Goal: Register for event/course

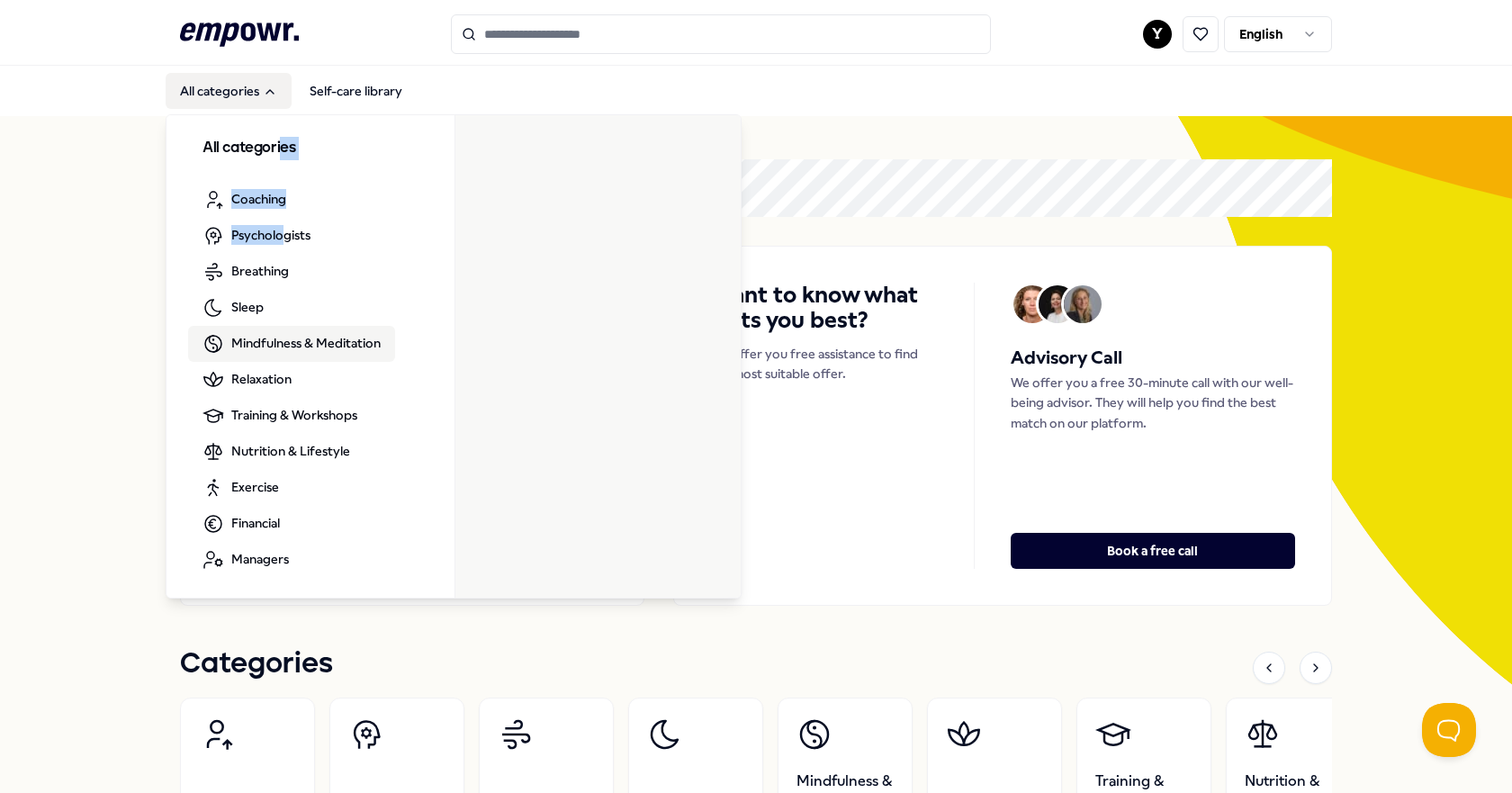
drag, startPoint x: 277, startPoint y: 193, endPoint x: 270, endPoint y: 348, distance: 155.2
click at [280, 302] on div "All categories Coaching Psychologists Breathing Sleep Mindfulness & Meditation …" at bounding box center [310, 358] width 288 height 485
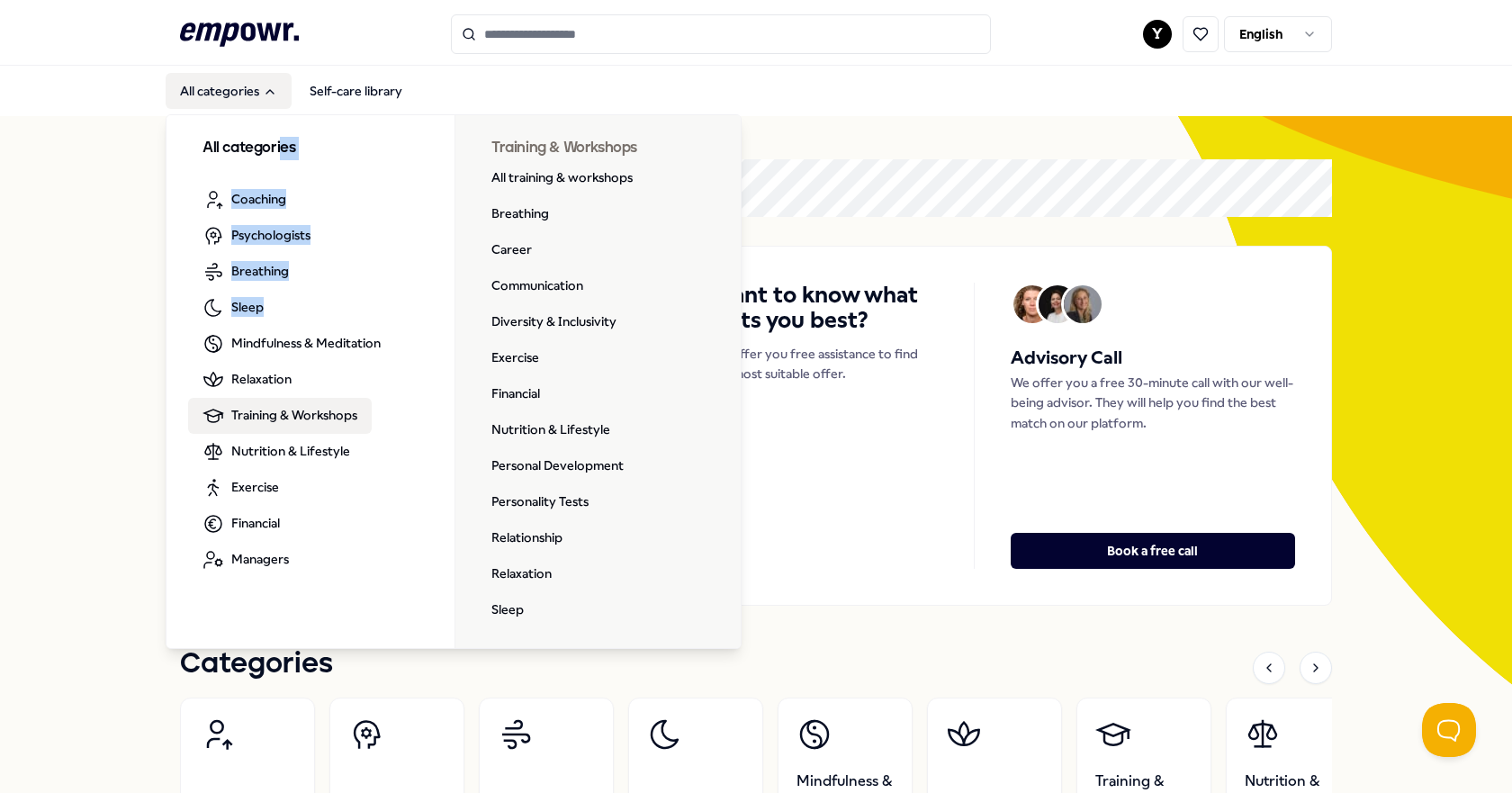
click at [307, 414] on span "Training & Workshops" at bounding box center [294, 414] width 126 height 20
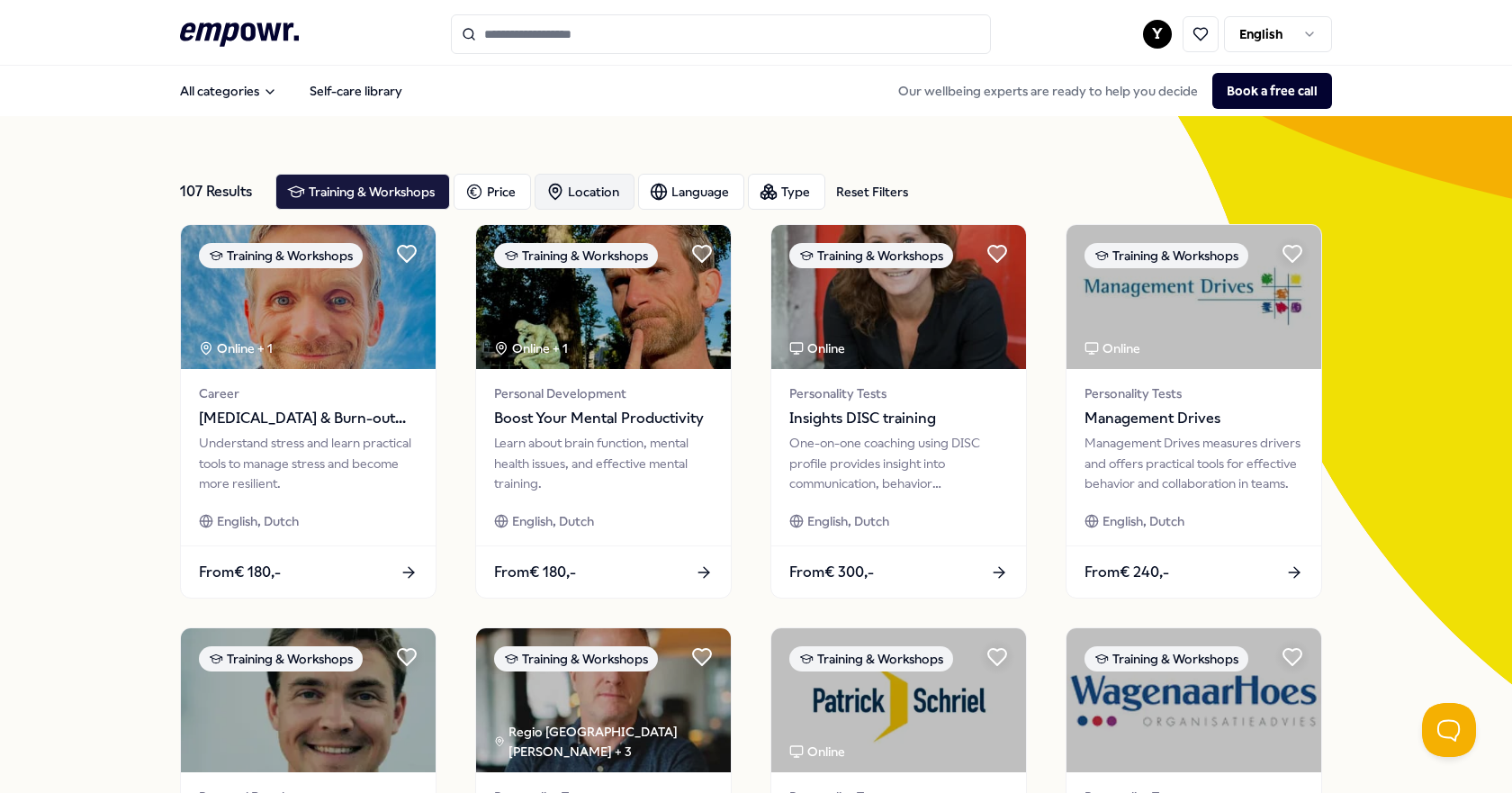
click at [603, 187] on div "Location" at bounding box center [584, 192] width 100 height 36
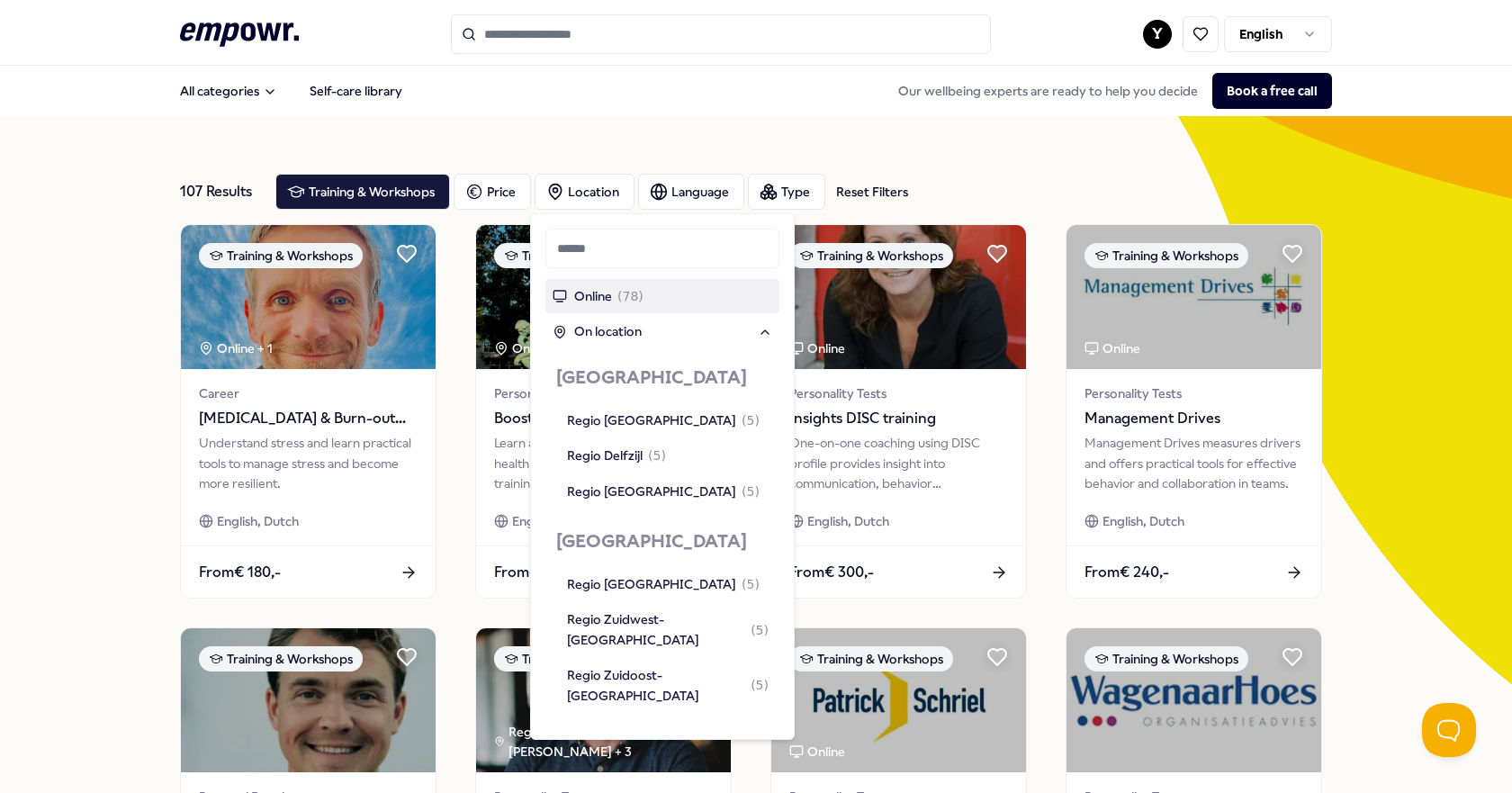
click at [605, 302] on span "Online" at bounding box center [593, 296] width 38 height 20
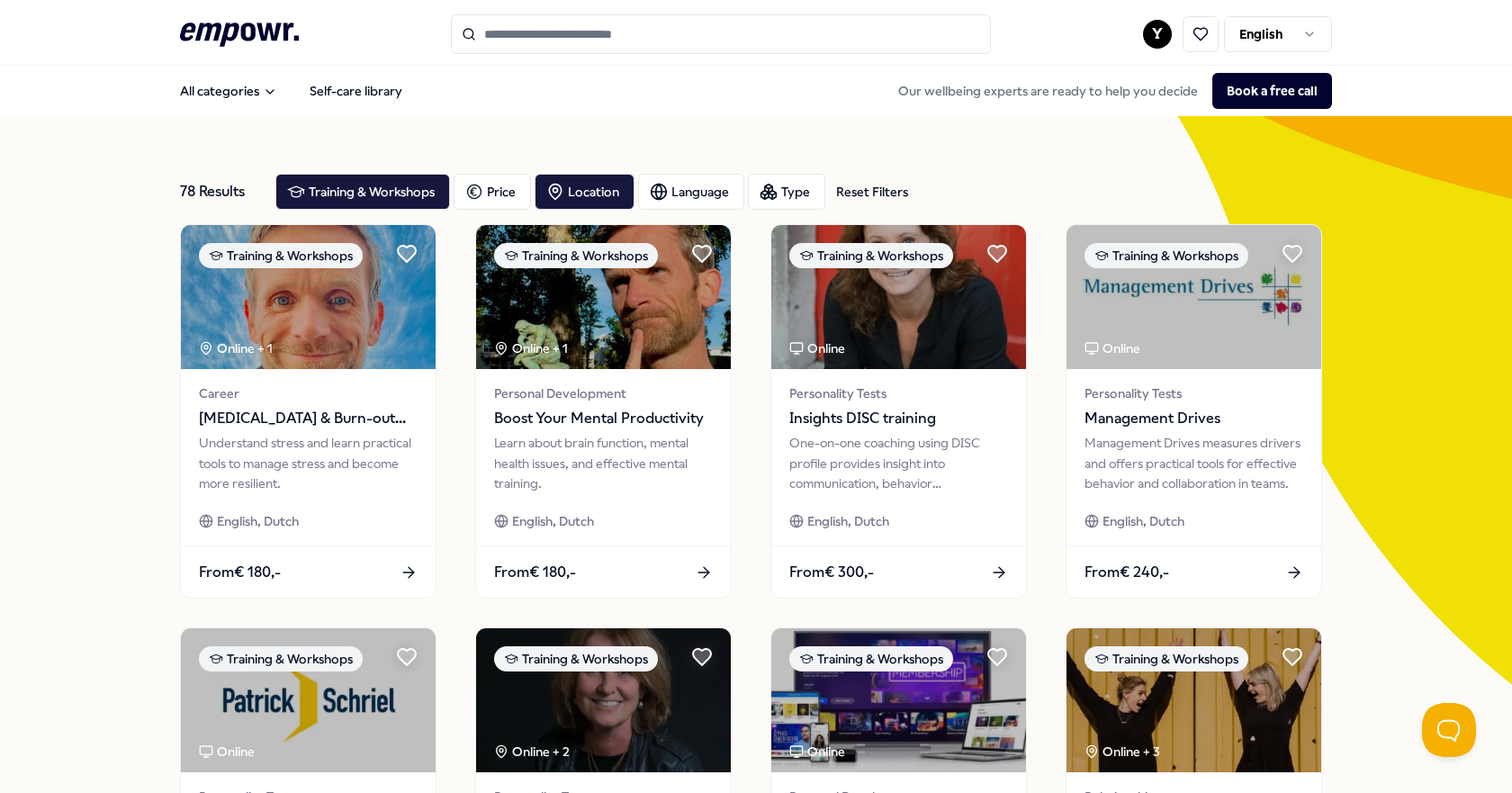
click at [656, 36] on input "Search for products, categories or subcategories" at bounding box center [720, 34] width 540 height 39
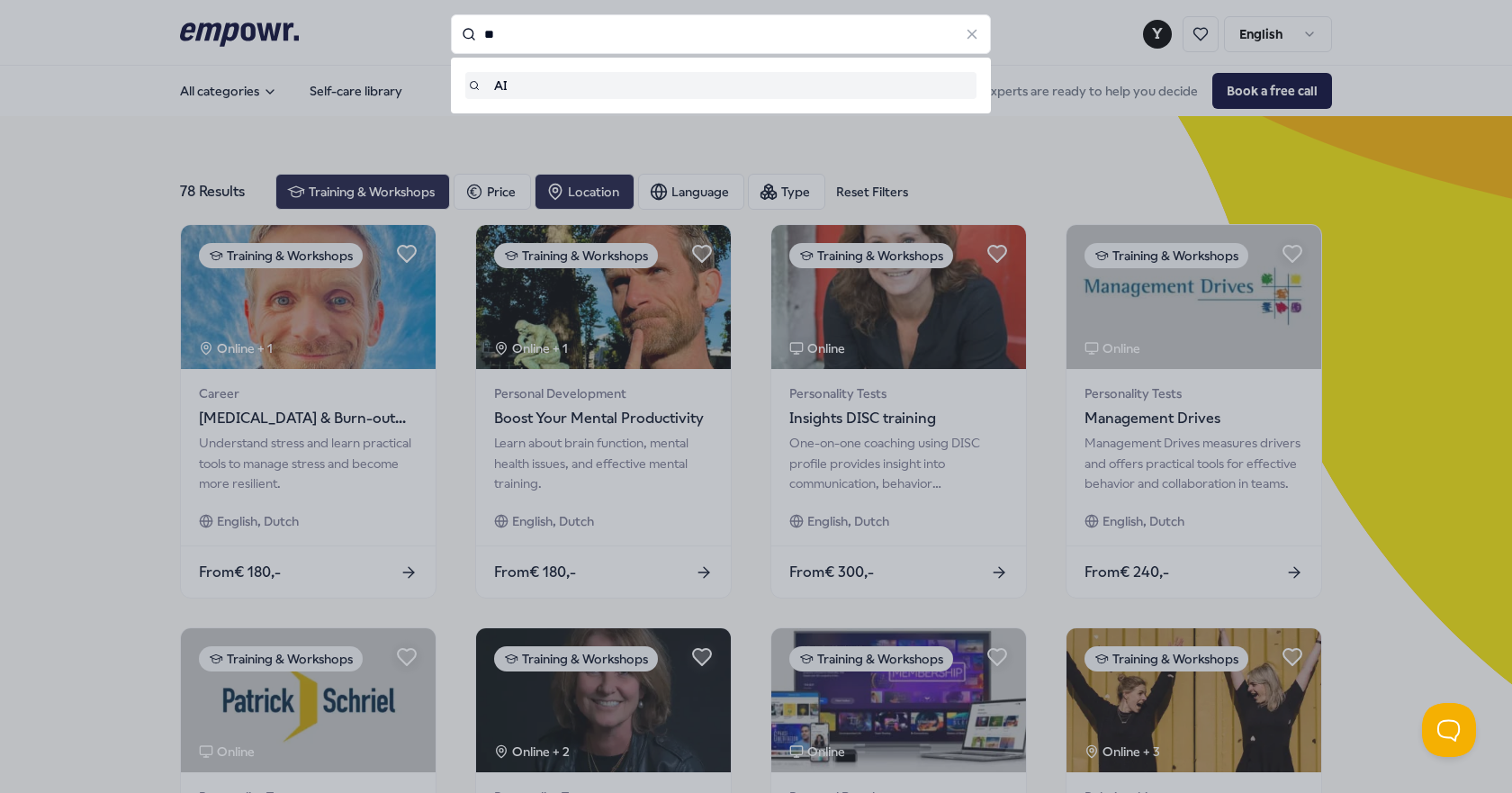
type input "**"
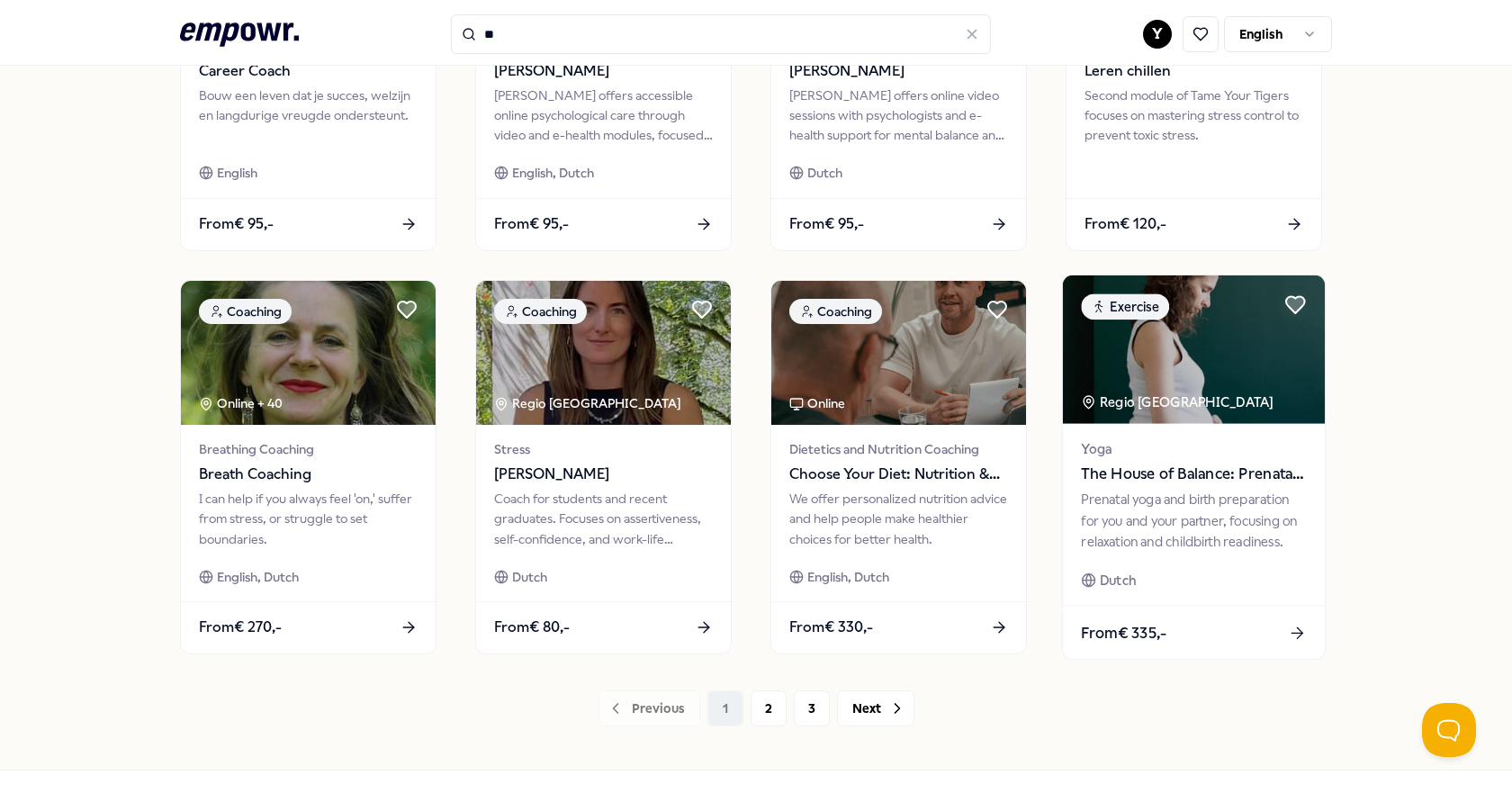
scroll to position [811, 0]
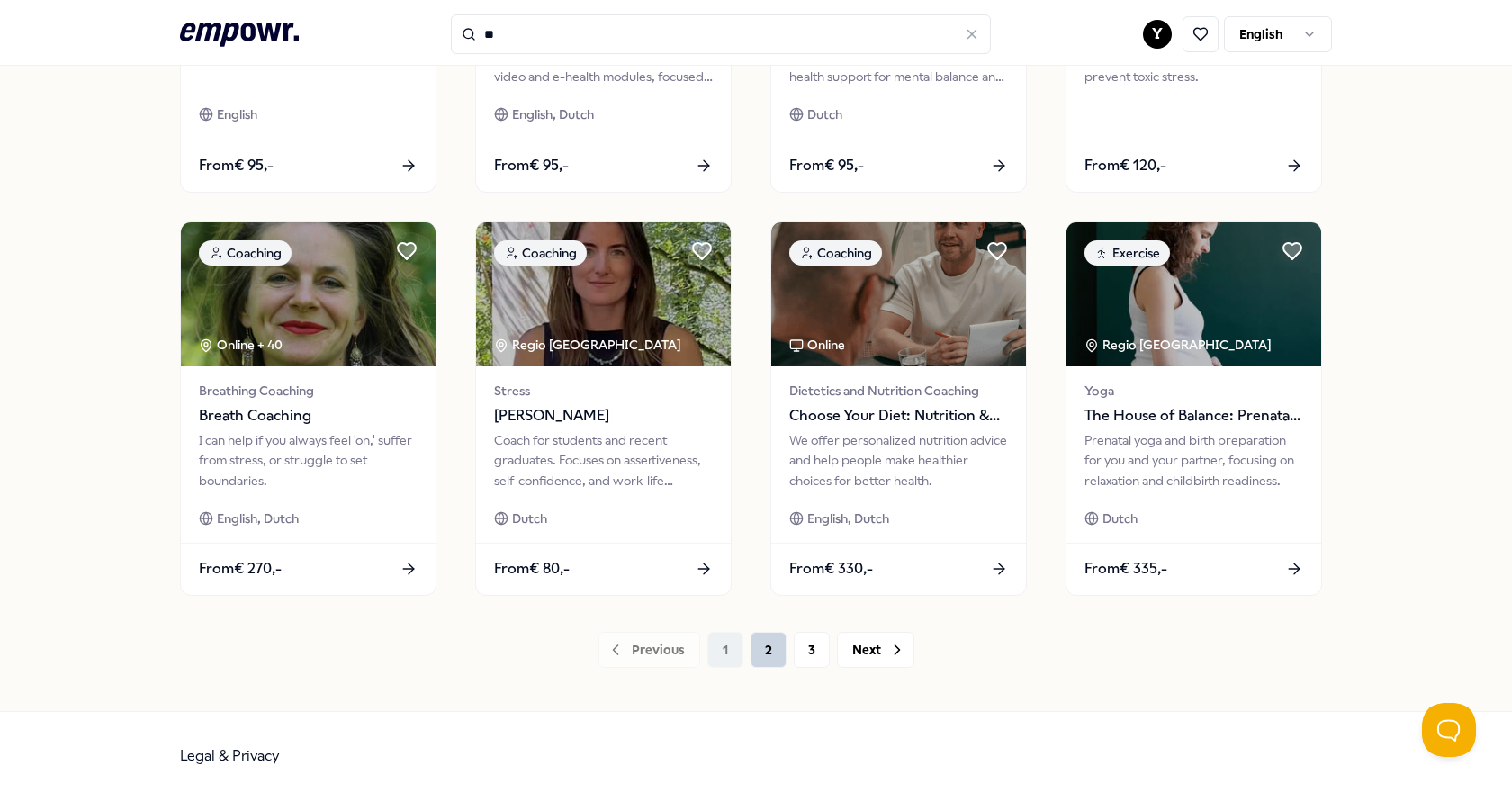
click at [764, 647] on button "2" at bounding box center [768, 650] width 36 height 36
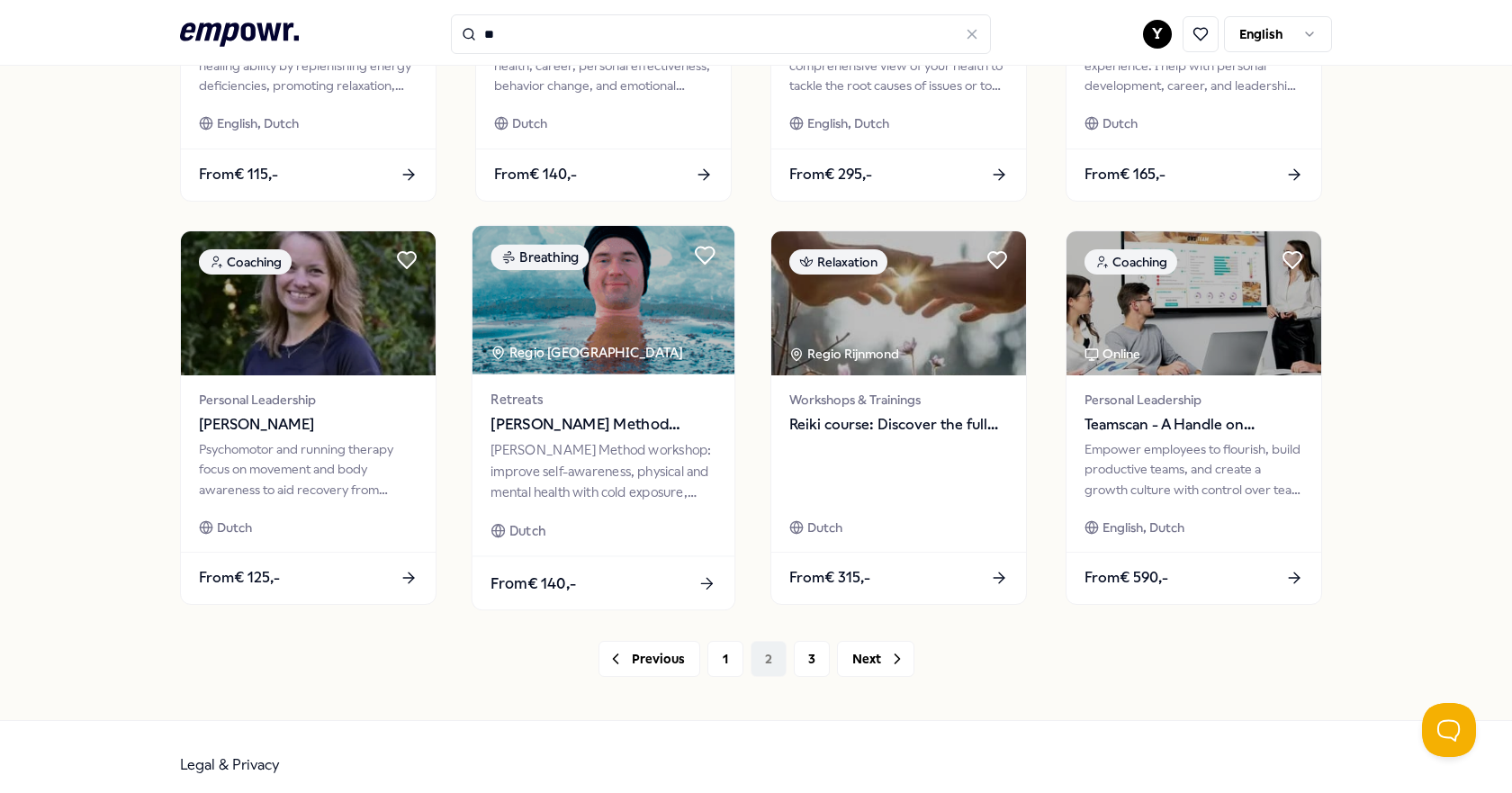
scroll to position [817, 0]
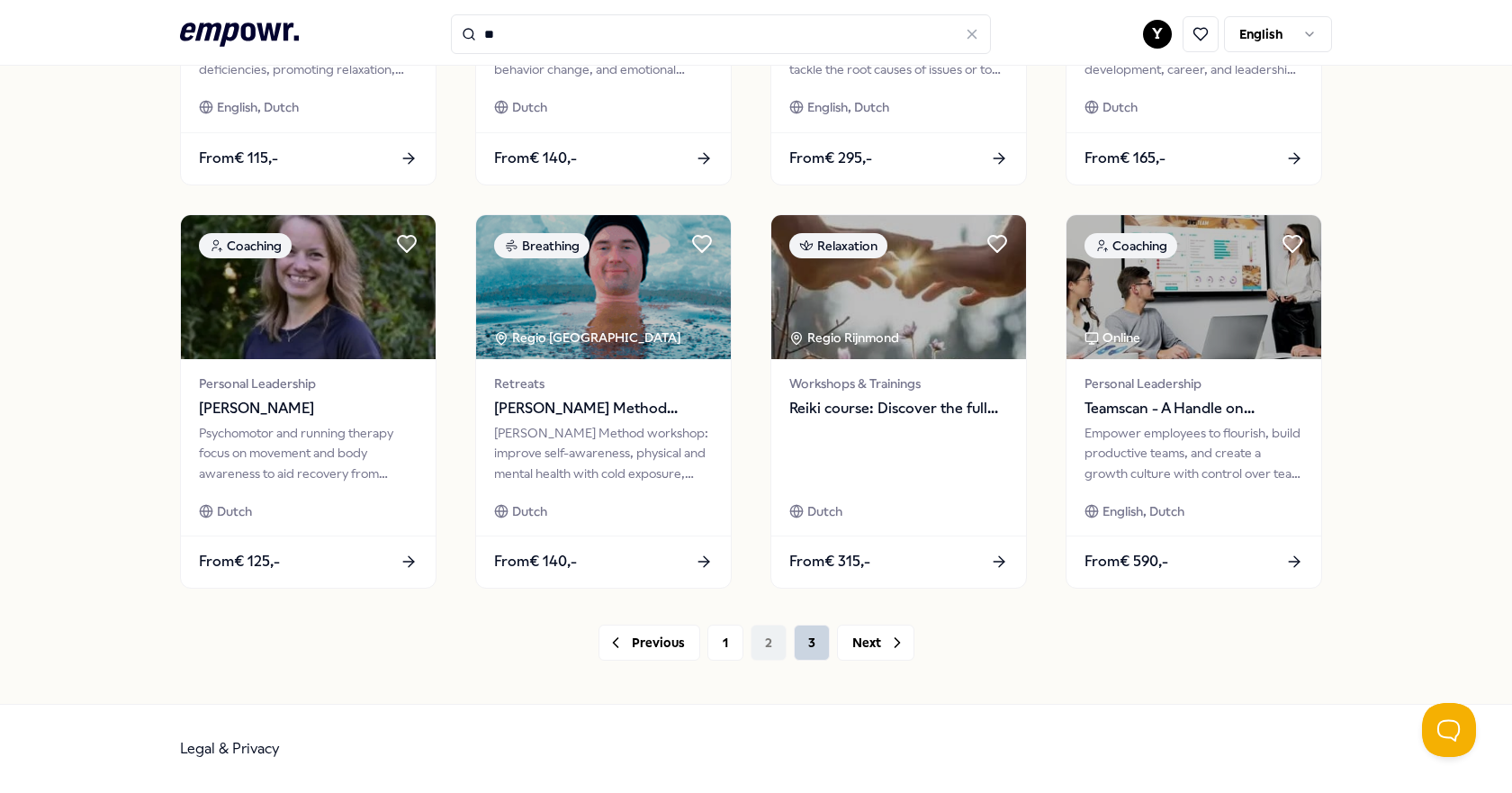
click at [795, 642] on button "3" at bounding box center [811, 643] width 36 height 36
